Goal: Information Seeking & Learning: Check status

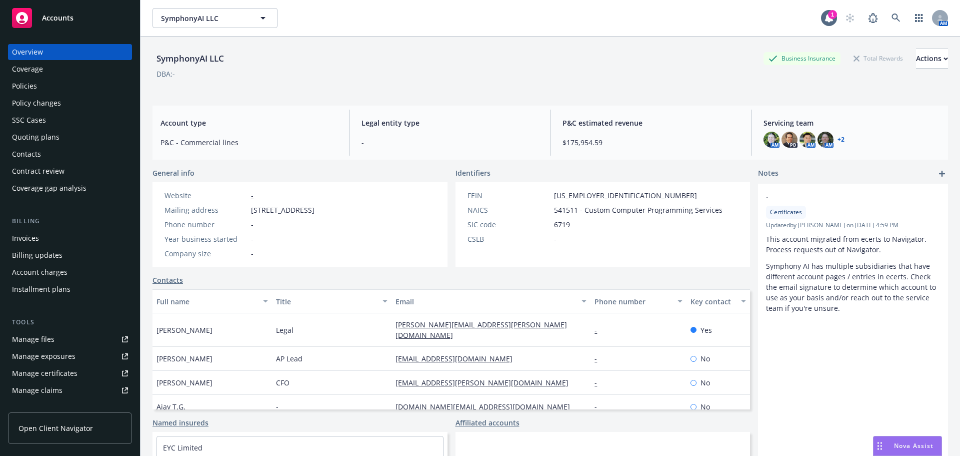
click at [38, 83] on div "Policies" at bounding box center [70, 86] width 116 height 16
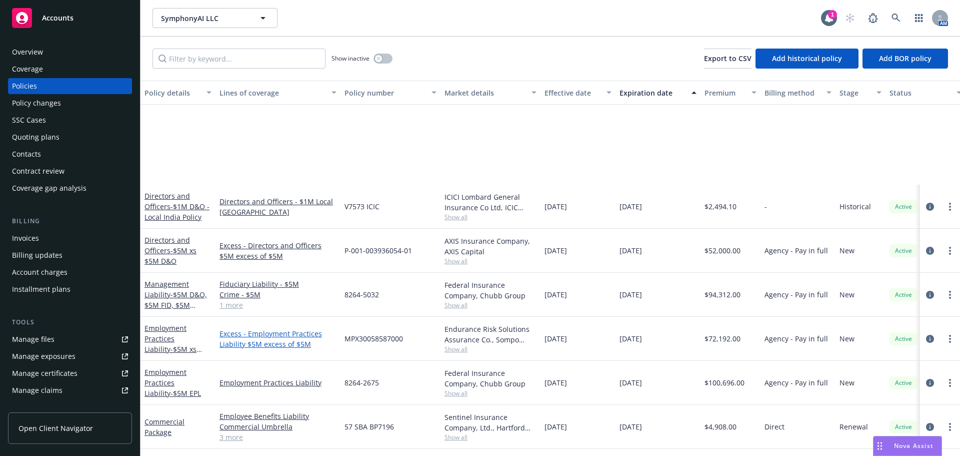
scroll to position [200, 0]
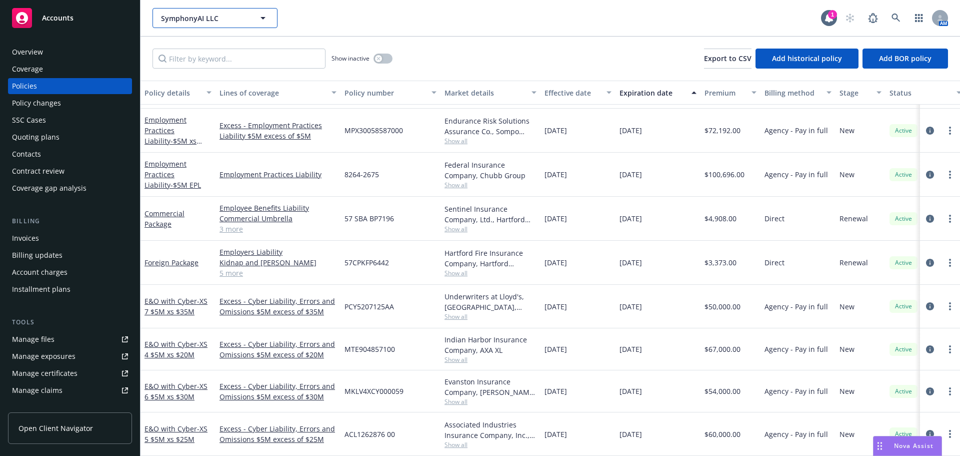
drag, startPoint x: 206, startPoint y: 17, endPoint x: 210, endPoint y: 3, distance: 14.1
click at [205, 17] on span "SymphonyAI LLC" at bounding box center [204, 18] width 87 height 11
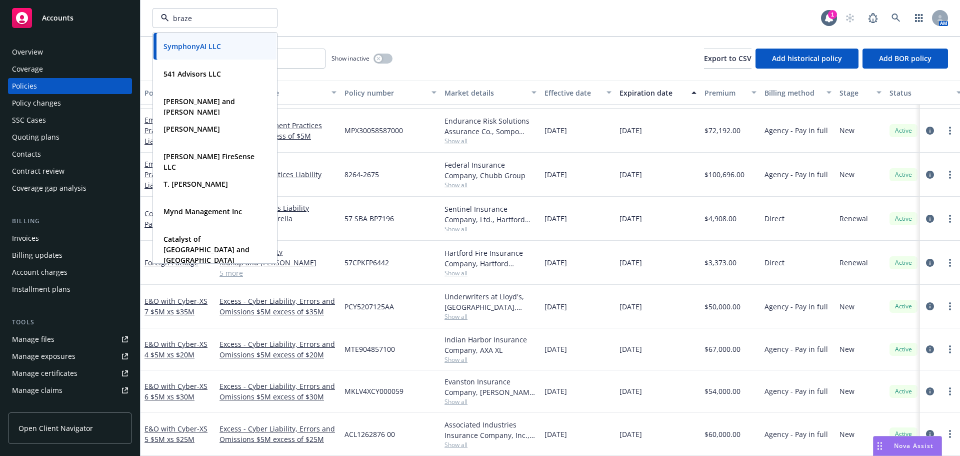
type input "braze"
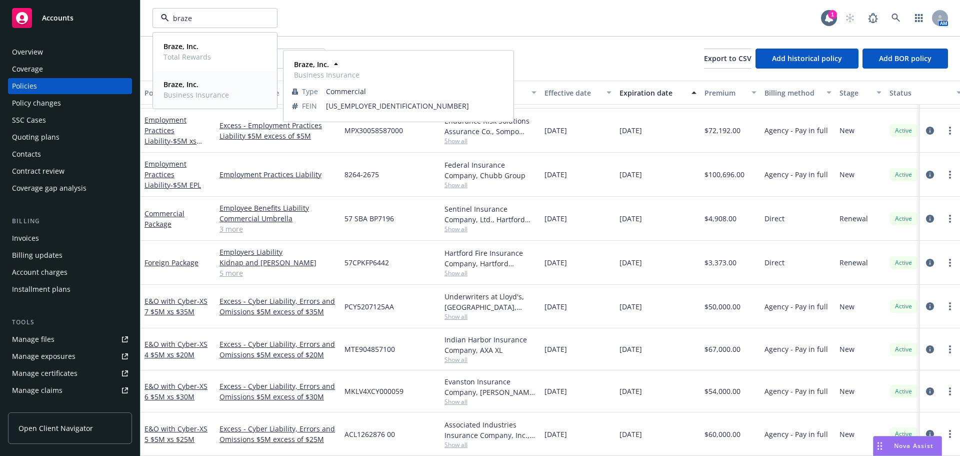
click at [191, 89] on span "Braze, Inc." at bounding box center [197, 84] width 66 height 11
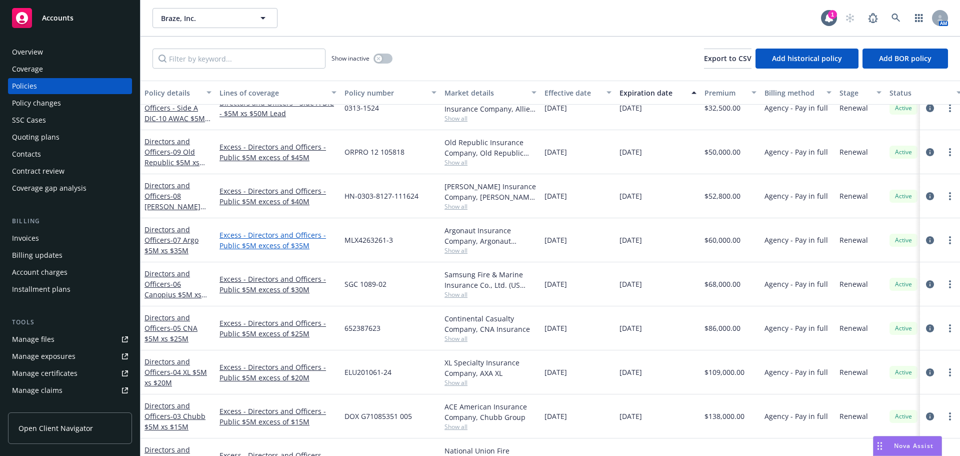
scroll to position [300, 0]
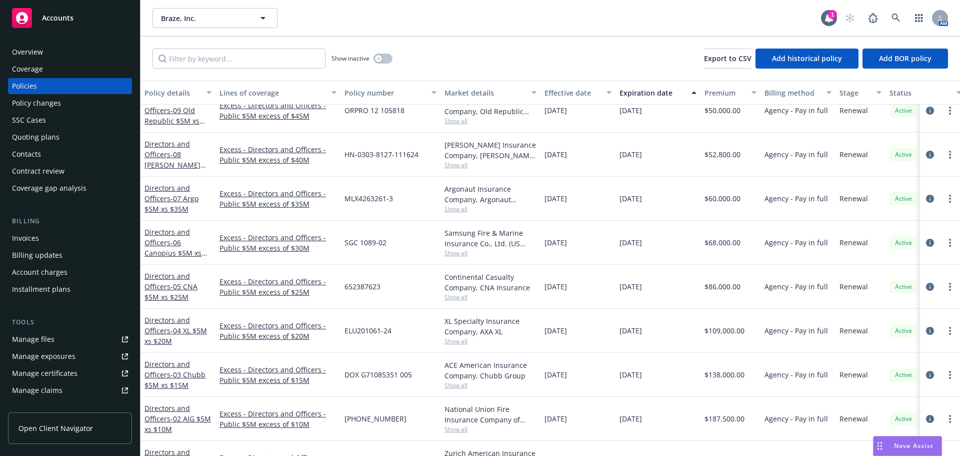
click at [48, 241] on div "Invoices" at bounding box center [70, 238] width 116 height 16
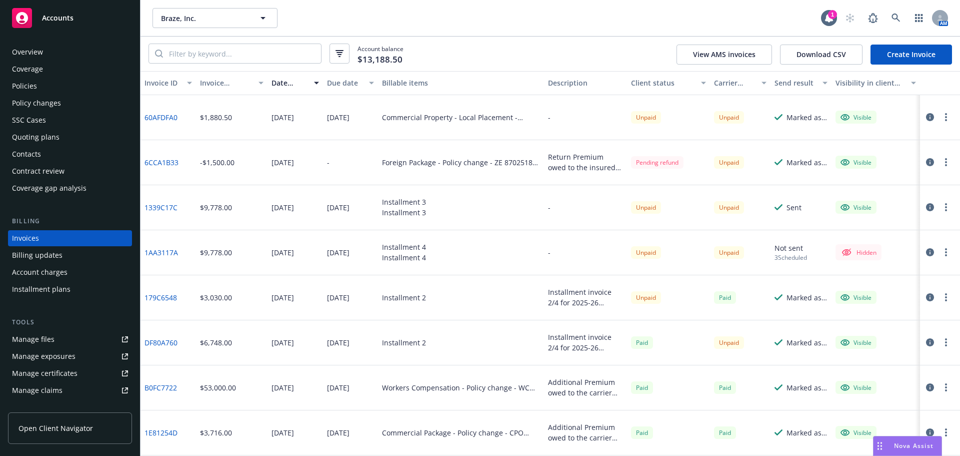
click at [412, 211] on div "Installment 3" at bounding box center [404, 212] width 44 height 11
click at [159, 207] on link "1339C17C" at bounding box center [161, 207] width 33 height 11
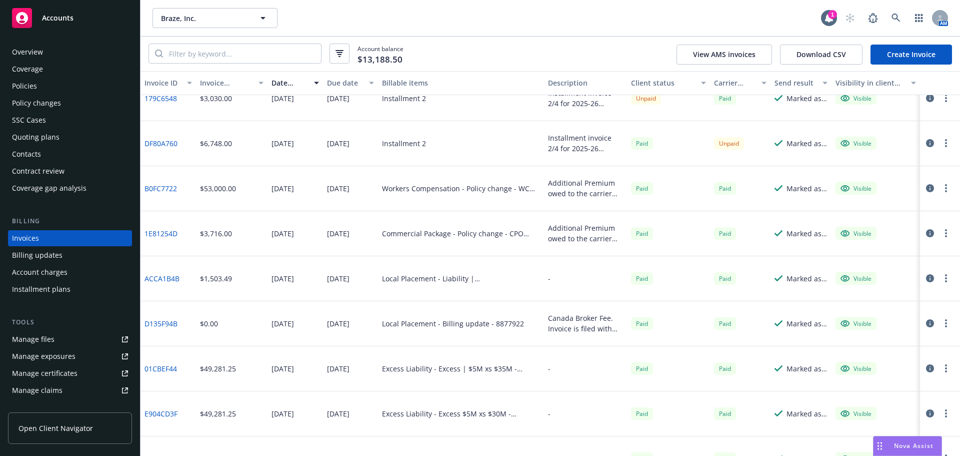
scroll to position [200, 0]
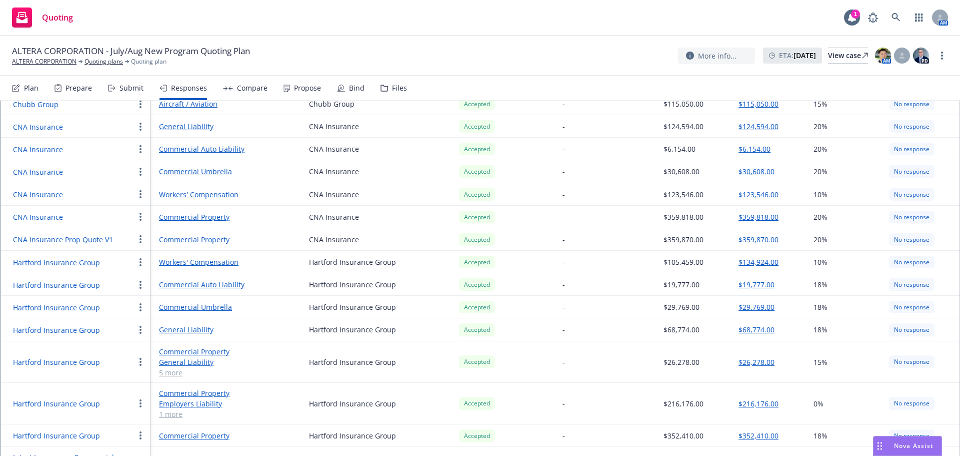
scroll to position [454, 0]
